Goal: Task Accomplishment & Management: Use online tool/utility

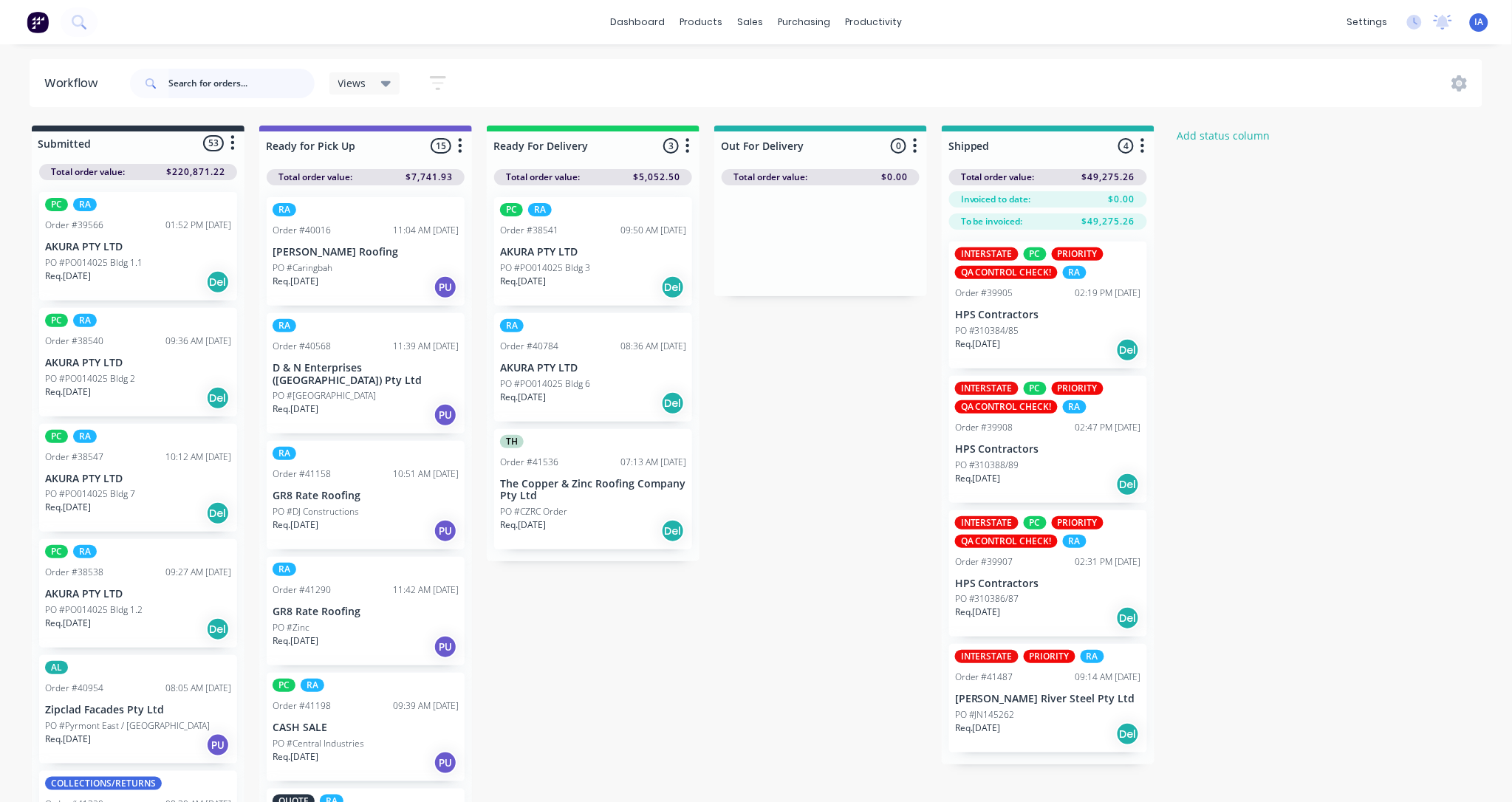
click at [207, 80] on input "text" at bounding box center [241, 83] width 146 height 30
type input "1"
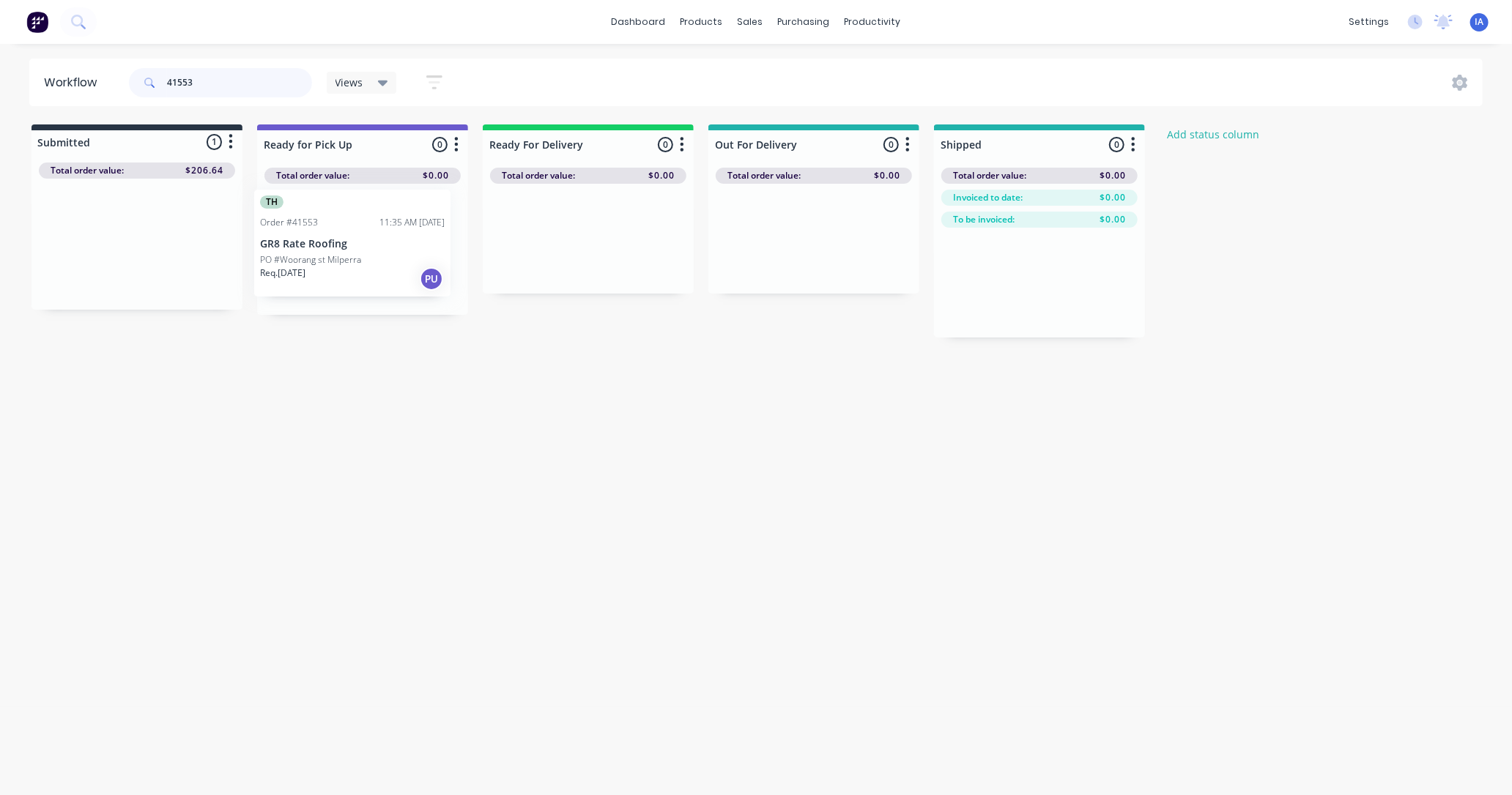
drag, startPoint x: 150, startPoint y: 276, endPoint x: 371, endPoint y: 275, distance: 221.0
click at [371, 275] on div "Submitted 1 Status colour #273444 hex #273444 Save Cancel Summaries Total order…" at bounding box center [785, 230] width 1593 height 213
type input "4"
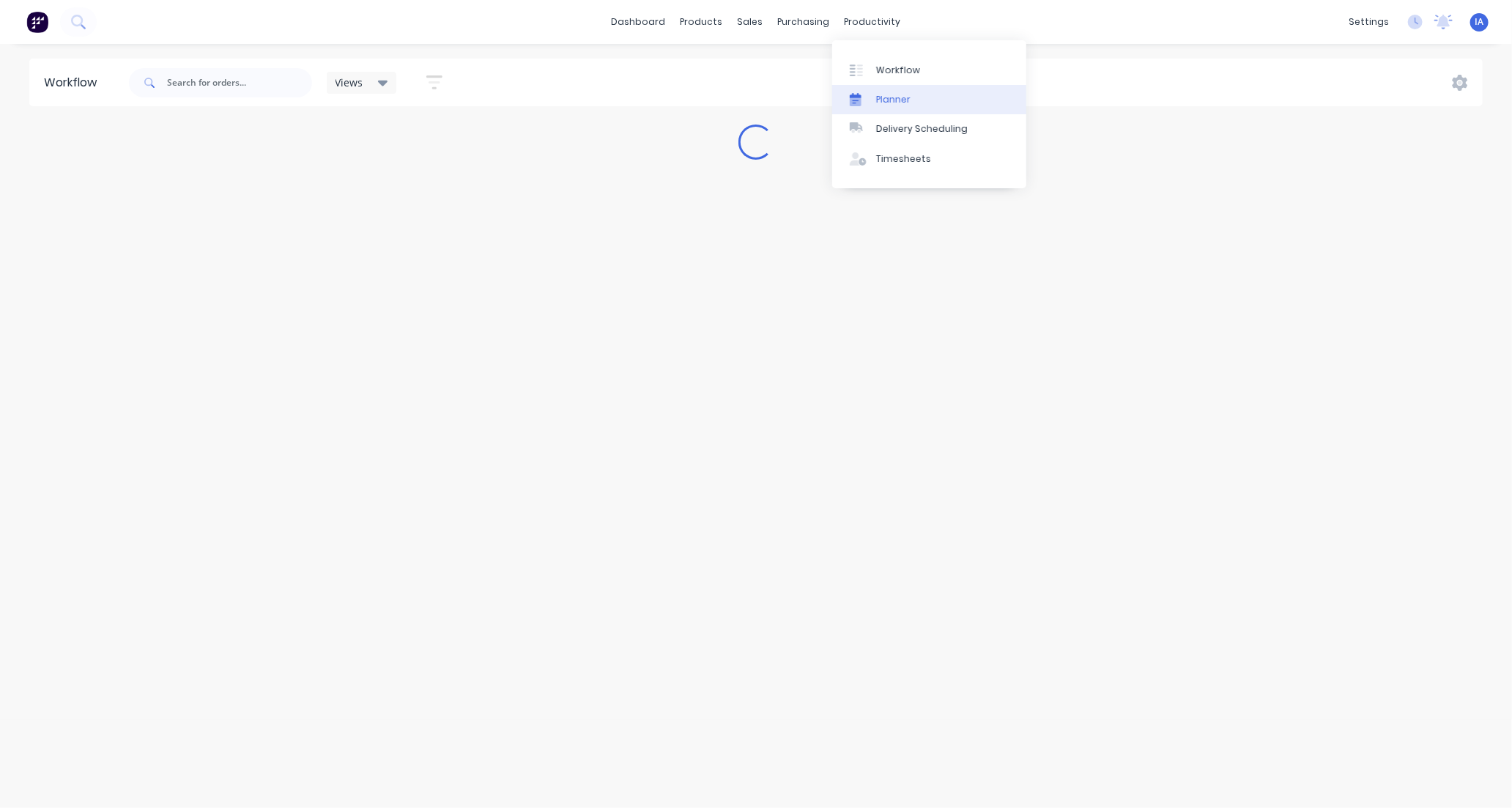
click at [917, 97] on link "Planner" at bounding box center [929, 100] width 194 height 30
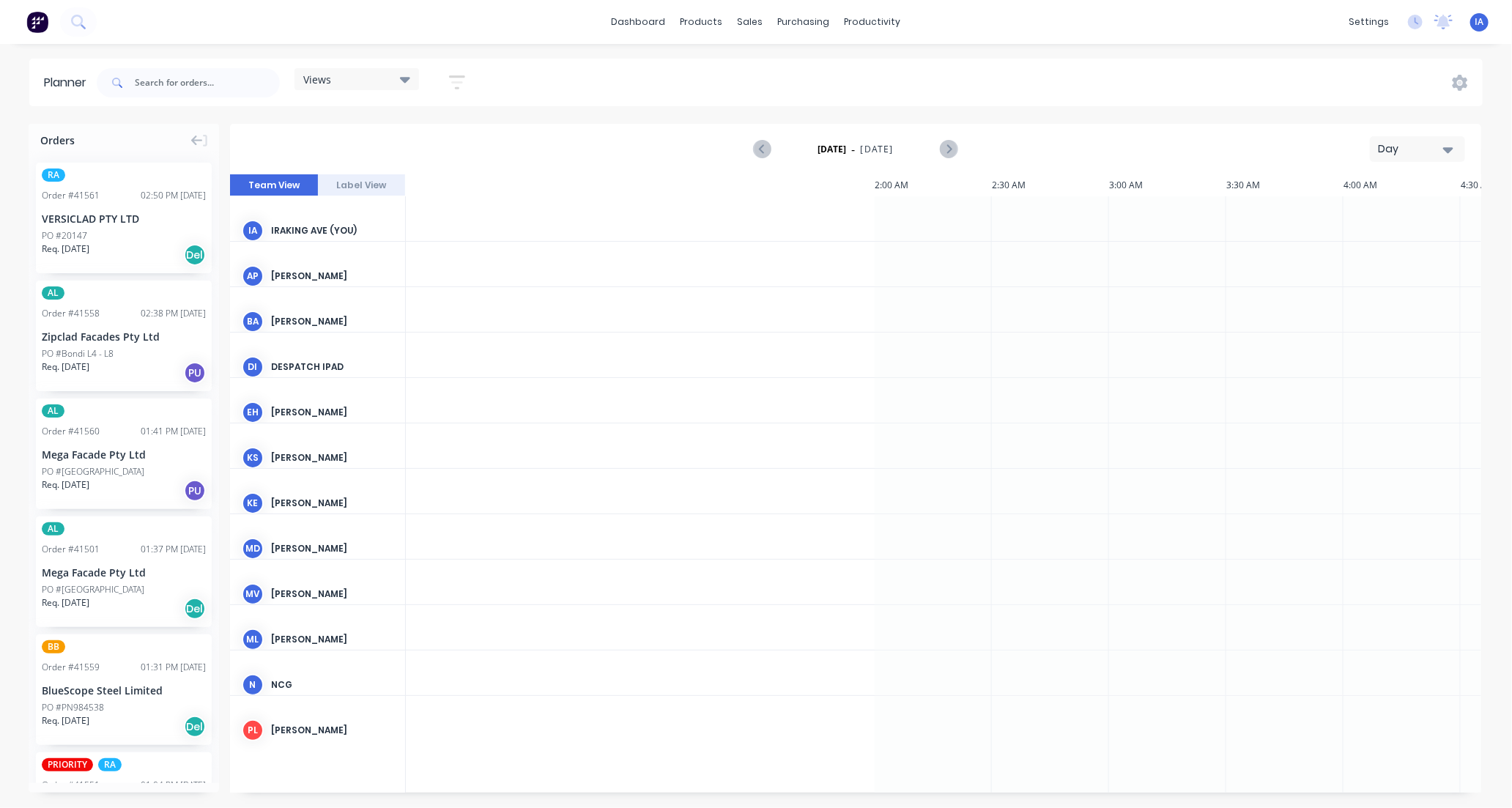
scroll to position [0, 1407]
click at [173, 81] on input "text" at bounding box center [207, 82] width 145 height 30
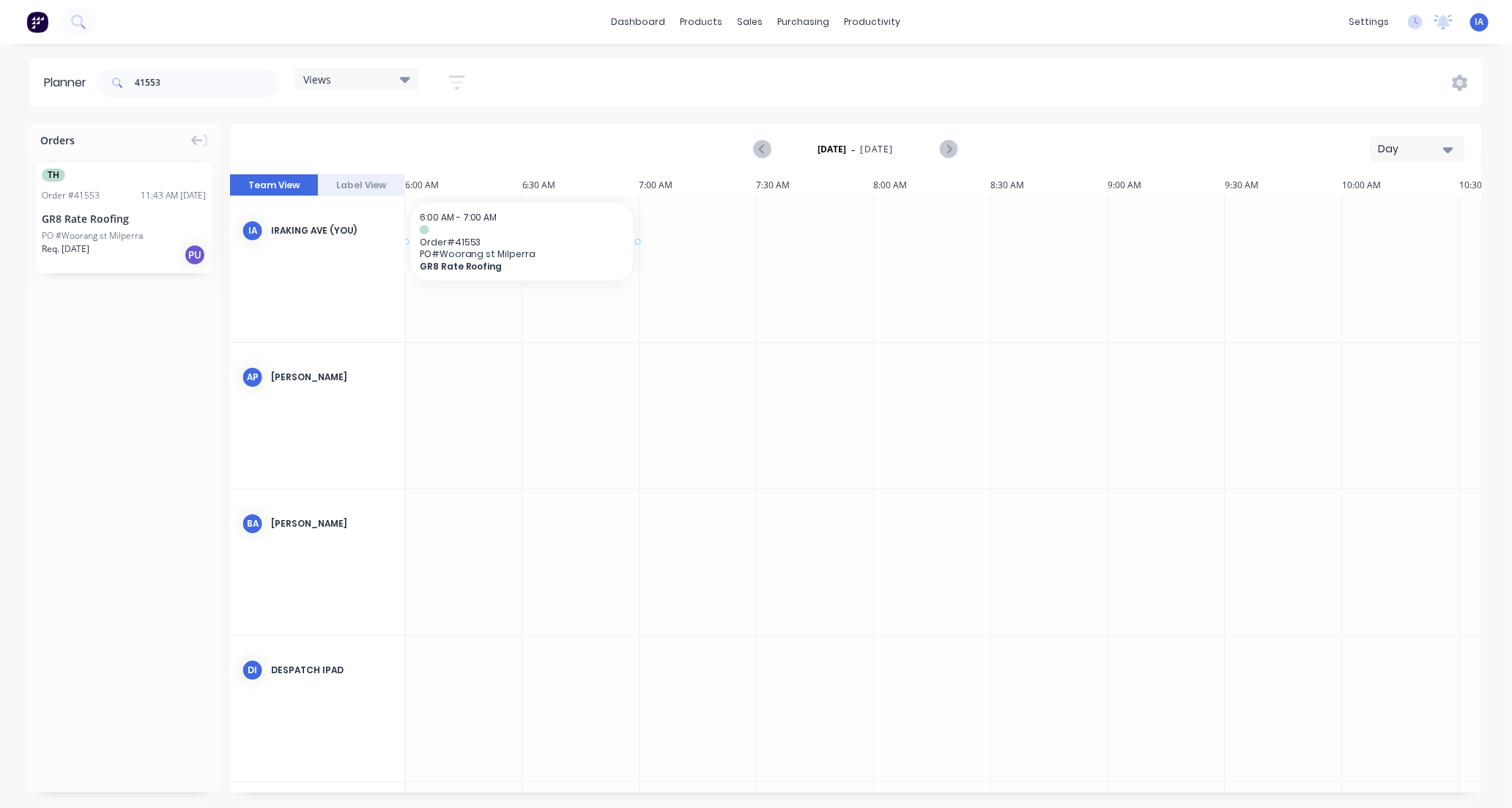
scroll to position [0, 1404]
drag, startPoint x: 136, startPoint y: 240, endPoint x: 520, endPoint y: 225, distance: 384.3
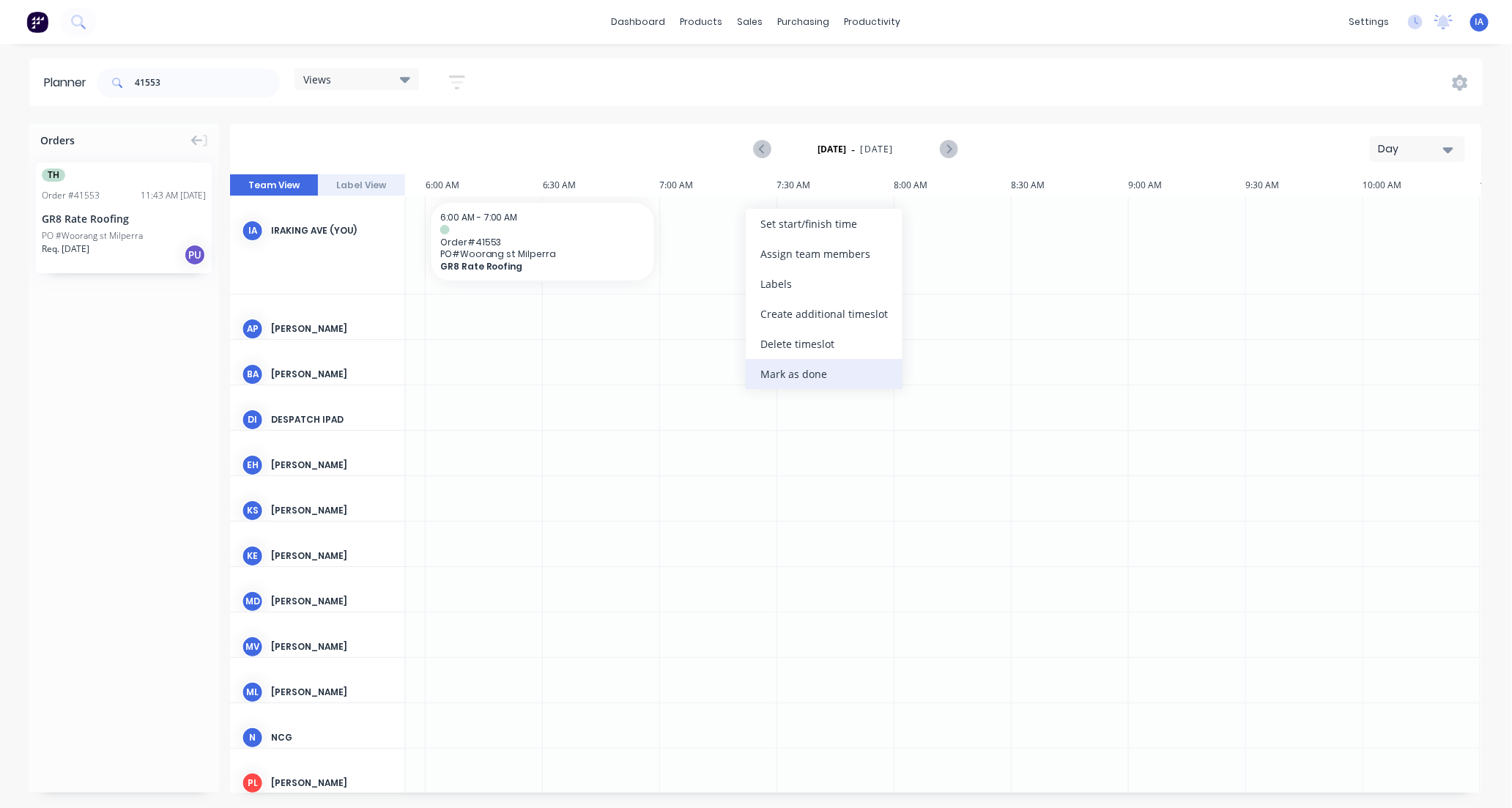
scroll to position [0, 1407]
click at [799, 375] on div "Mark as done" at bounding box center [824, 374] width 157 height 30
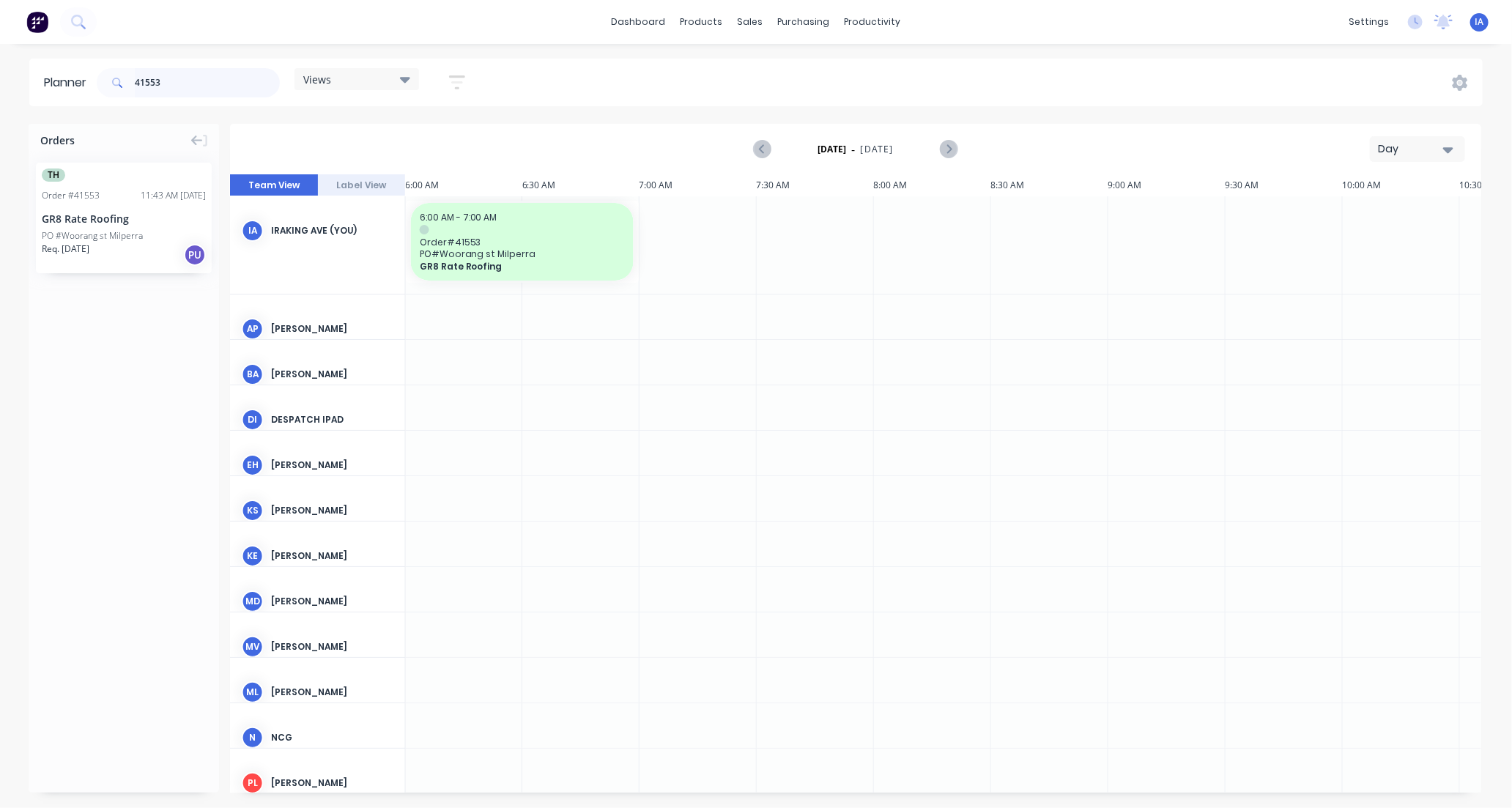
click at [187, 91] on input "41553" at bounding box center [207, 82] width 145 height 30
type input "4"
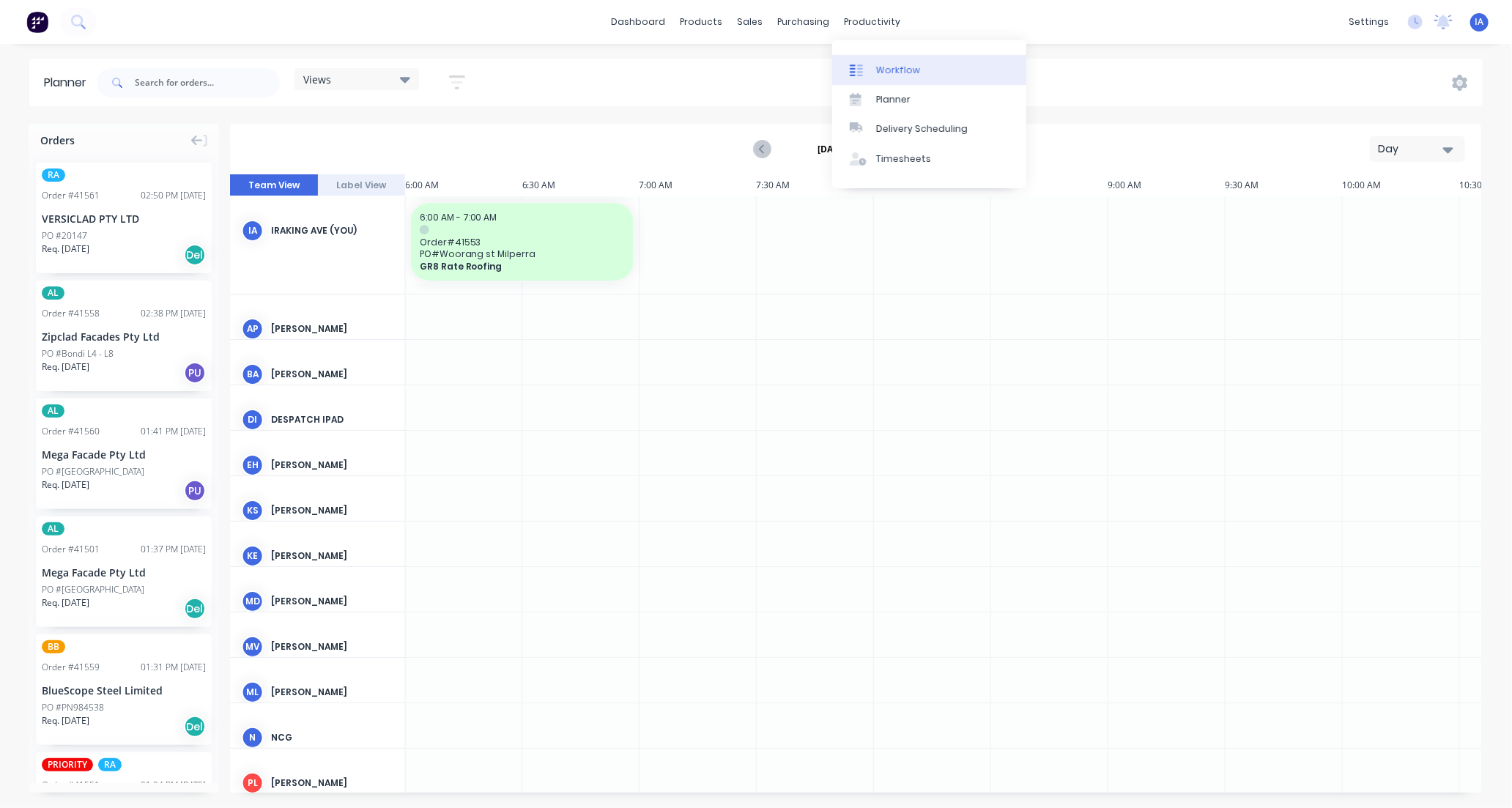
click at [932, 64] on link "Workflow" at bounding box center [929, 69] width 194 height 30
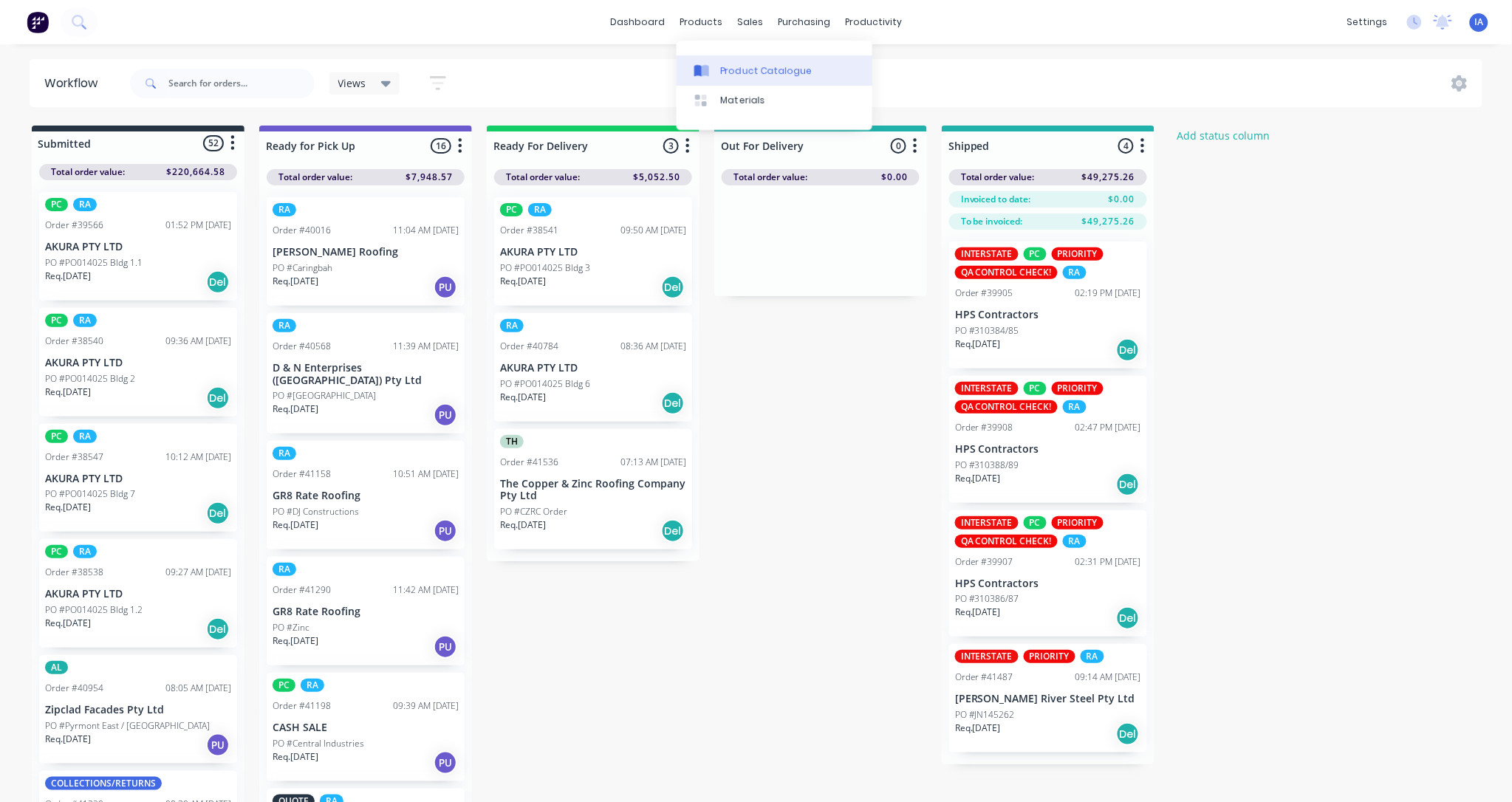
click at [746, 65] on div "Product Catalogue" at bounding box center [766, 71] width 92 height 14
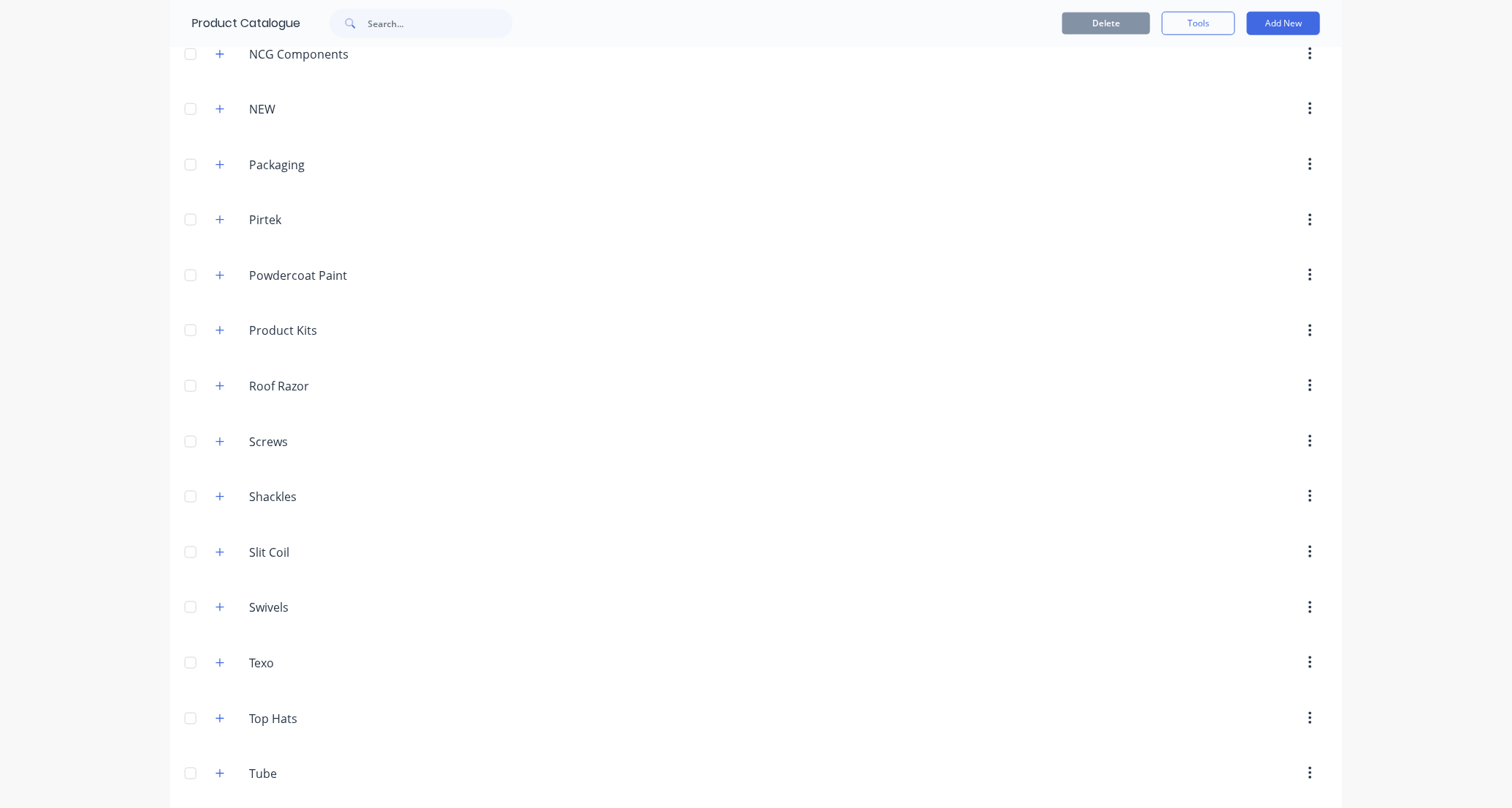
scroll to position [895, 0]
click at [216, 388] on icon "button" at bounding box center [220, 385] width 8 height 8
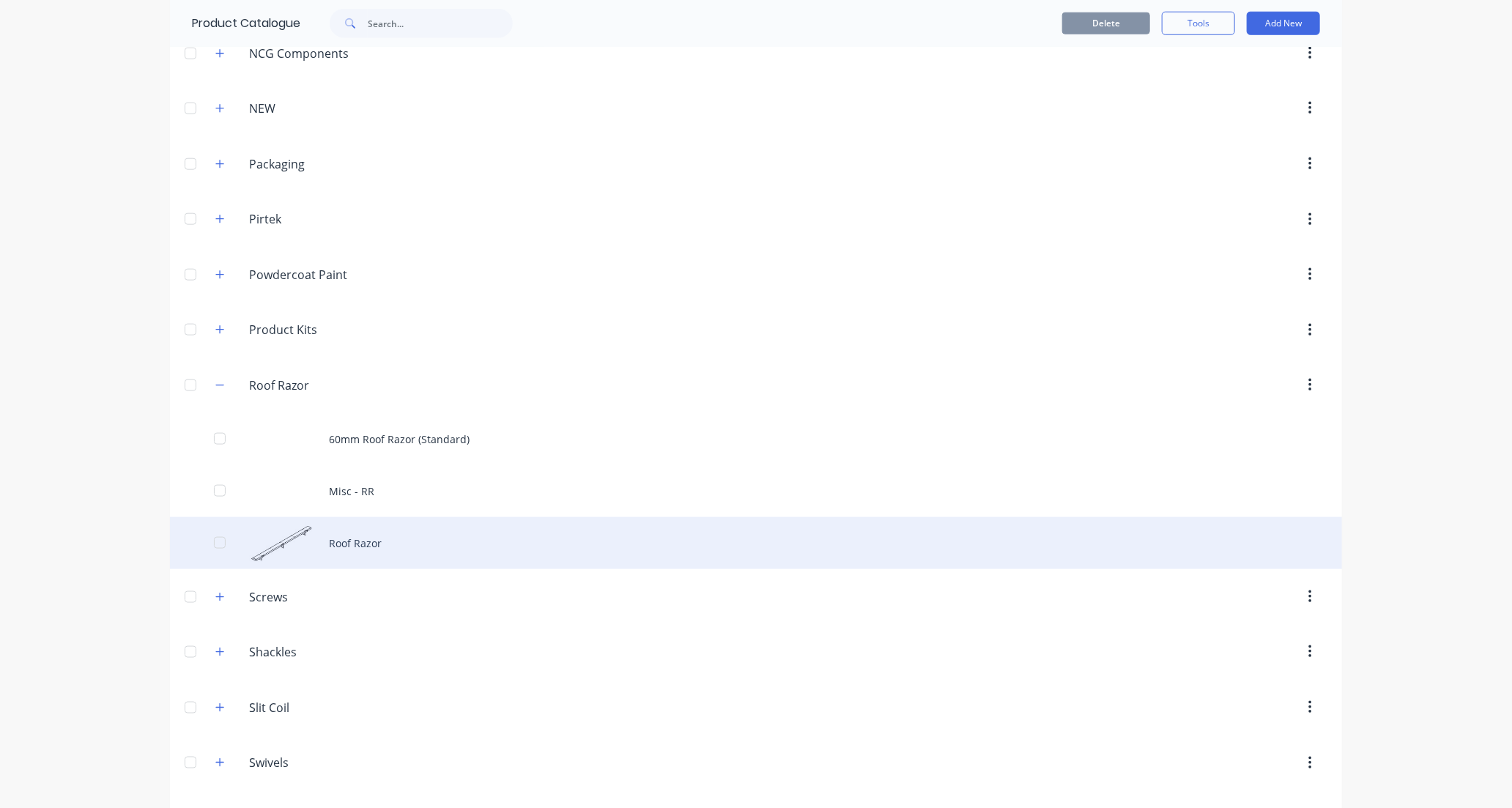
click at [411, 545] on div "Roof Razor" at bounding box center [756, 542] width 1172 height 52
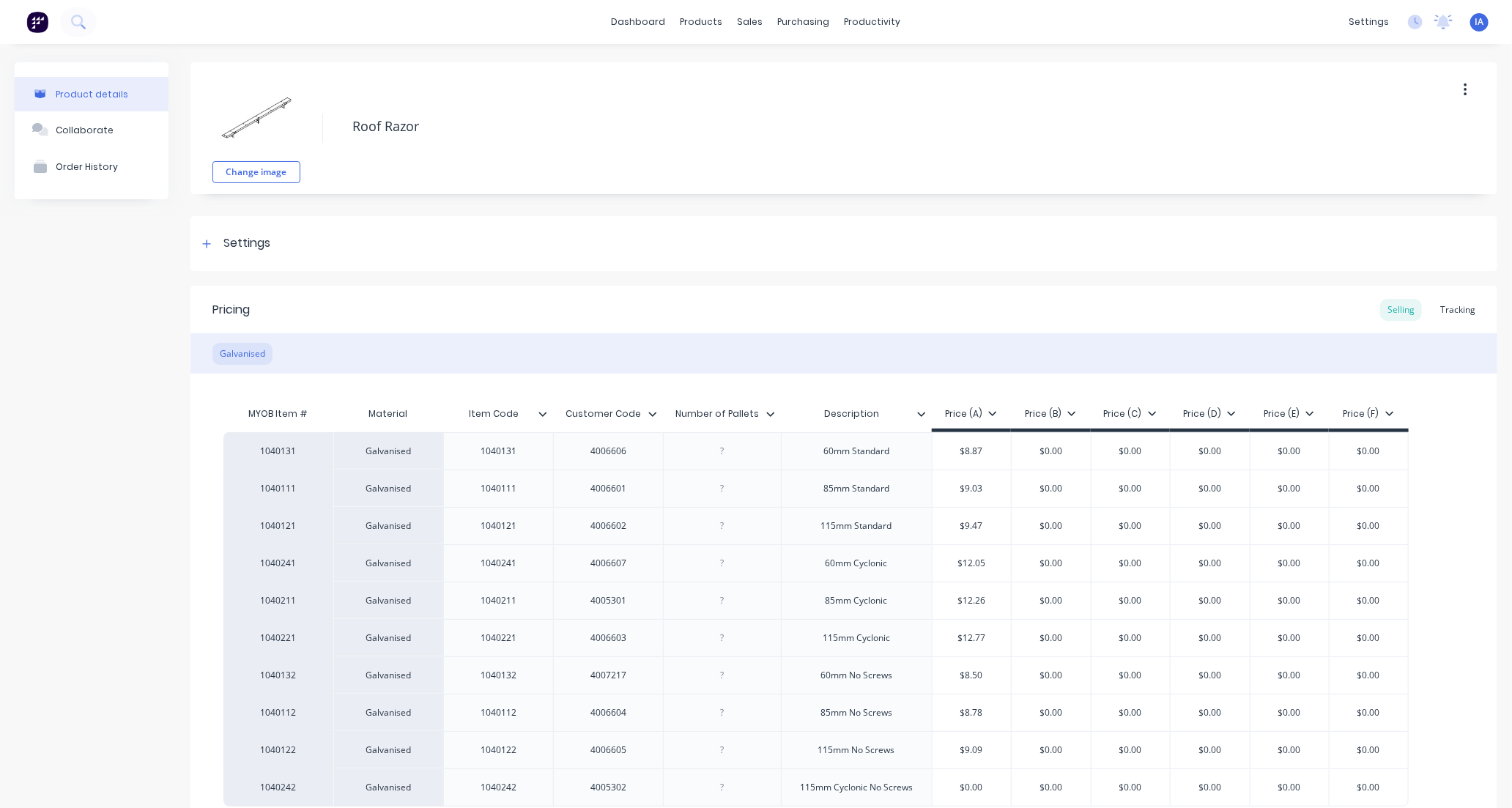
type textarea "x"
click at [1452, 305] on div "Tracking" at bounding box center [1458, 310] width 49 height 22
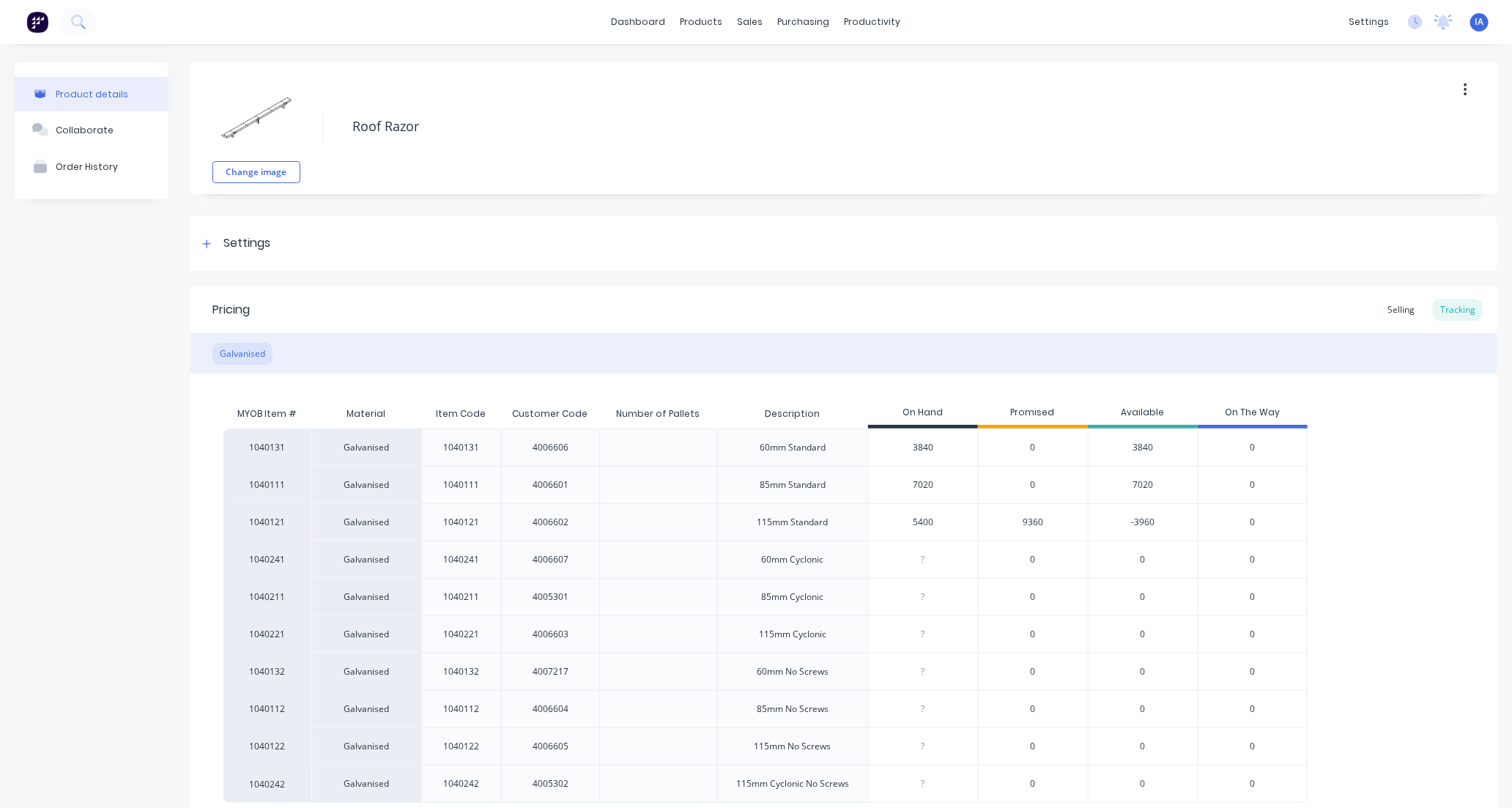
click at [917, 525] on input "5400" at bounding box center [923, 522] width 109 height 14
type input "500"
type textarea "x"
type input "50"
type textarea "x"
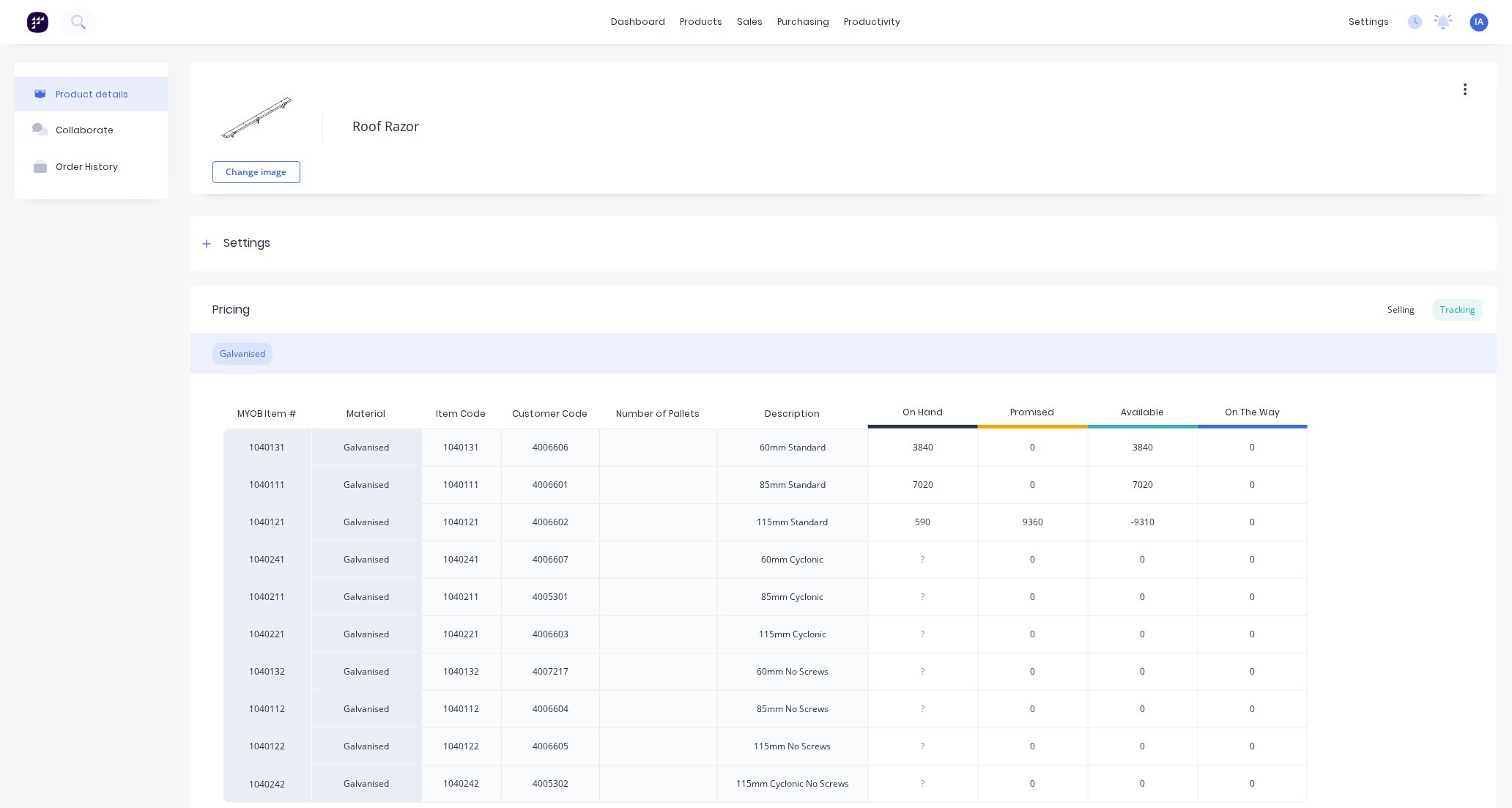
type input "5940"
type textarea "x"
type input "5940"
click at [1354, 528] on div "1040131 Galvanised 1040131 4006606 60mm Standard 3840 0 3840 0 1040111 Galvanis…" at bounding box center [844, 615] width 1242 height 374
click at [1358, 522] on div "1040131 Galvanised 1040131 4006606 60mm Standard 3840 0 3840 0 1040111 Galvanis…" at bounding box center [844, 615] width 1242 height 374
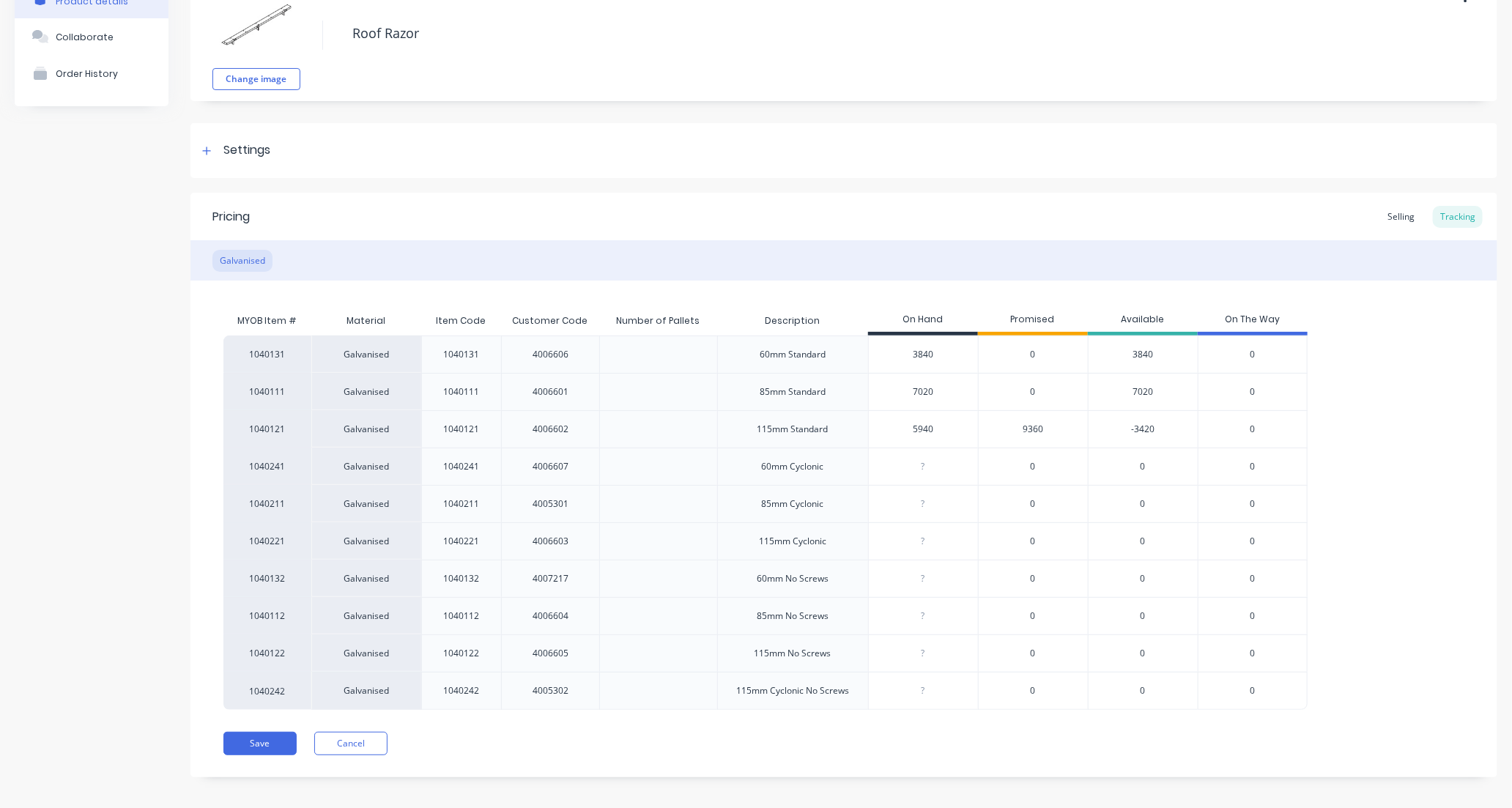
scroll to position [103, 0]
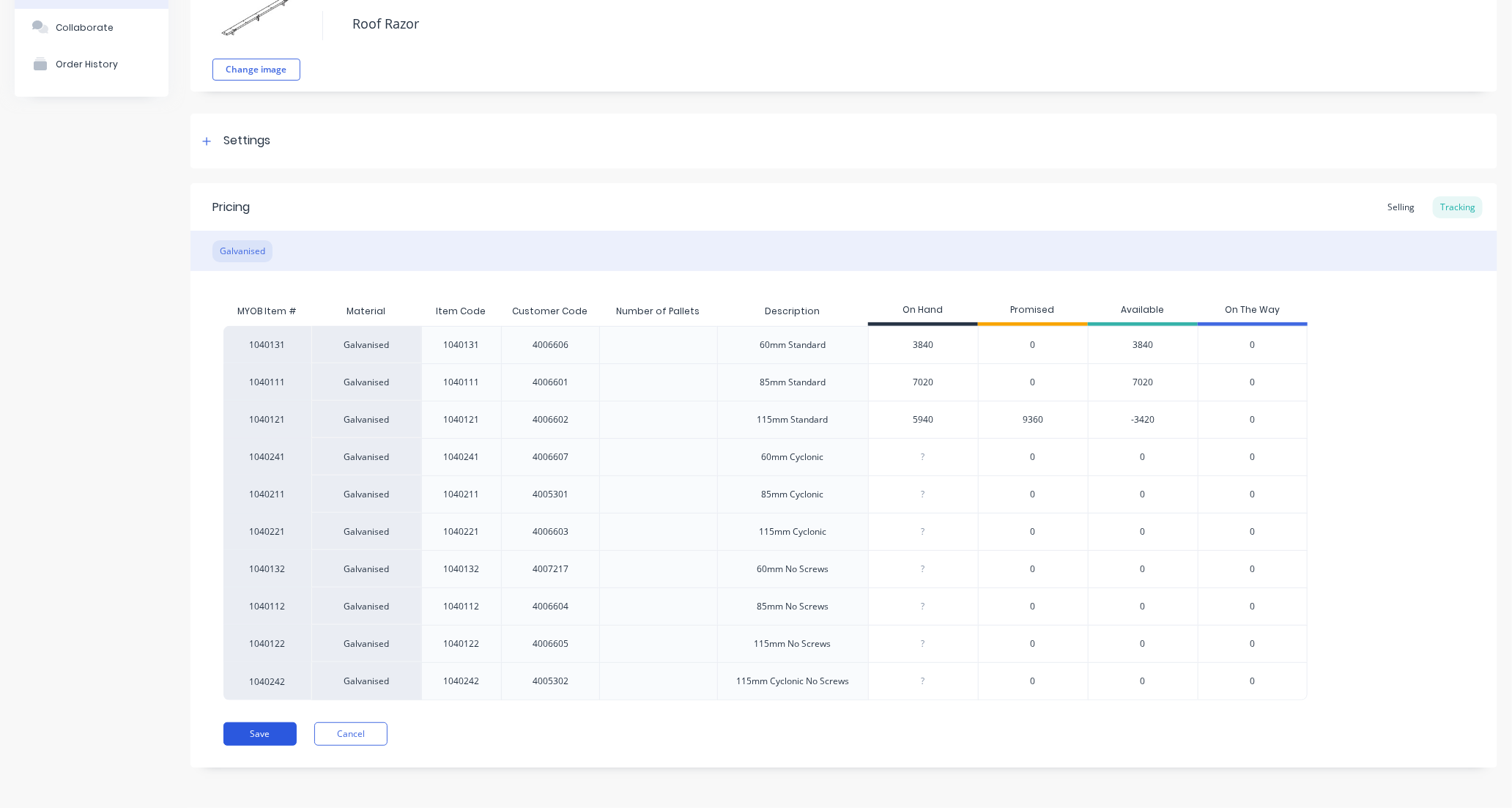
click at [257, 733] on button "Save" at bounding box center [260, 733] width 73 height 23
type textarea "x"
